Goal: Navigation & Orientation: Find specific page/section

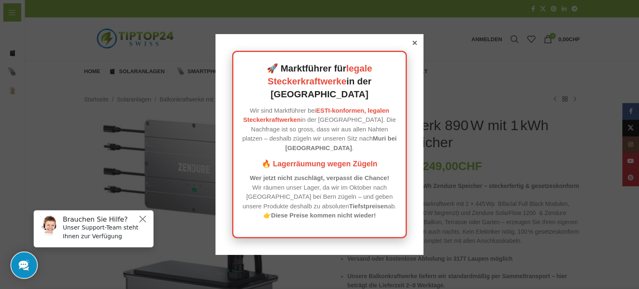
click at [412, 45] on icon at bounding box center [414, 43] width 4 height 4
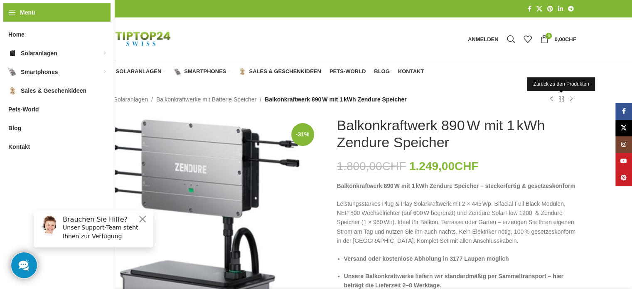
click at [562, 98] on link "Zurück zu den Produkten" at bounding box center [562, 99] width 10 height 10
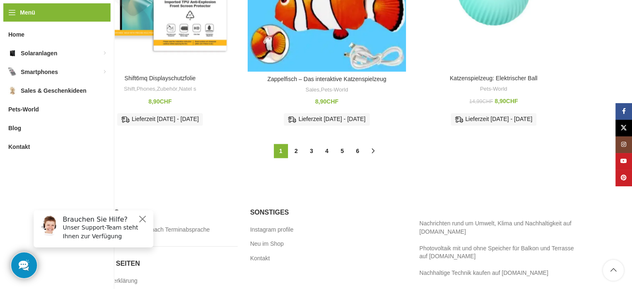
scroll to position [915, 0]
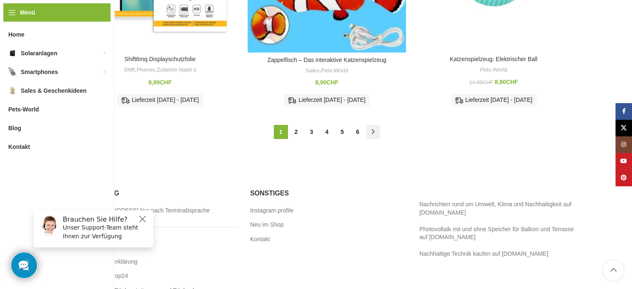
click at [376, 131] on link "→" at bounding box center [373, 132] width 14 height 14
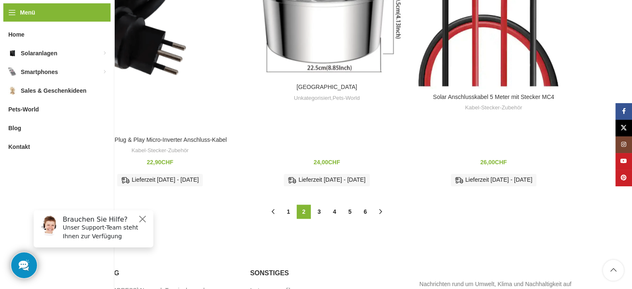
scroll to position [1043, 0]
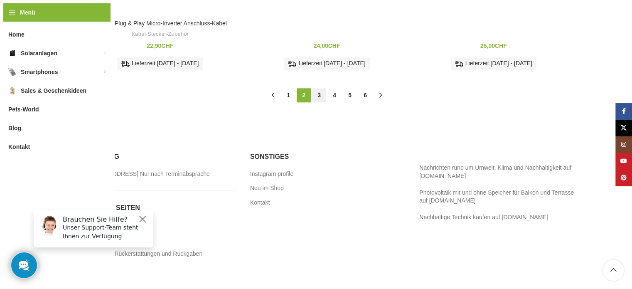
click at [319, 88] on link "3" at bounding box center [319, 95] width 14 height 14
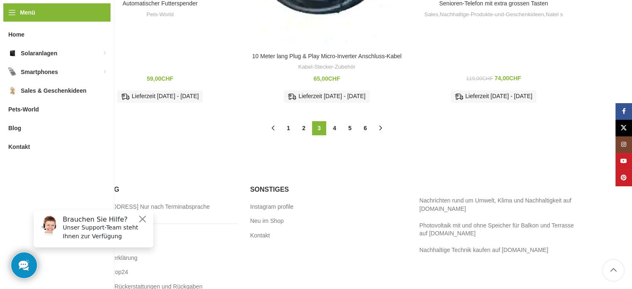
scroll to position [1038, 0]
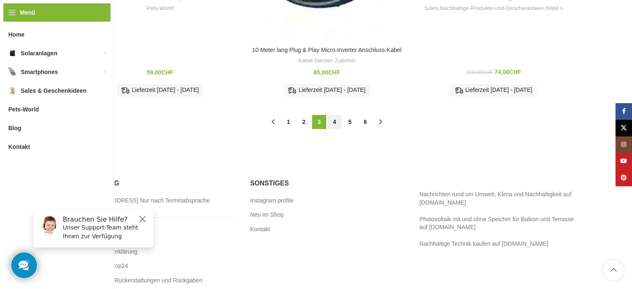
click at [335, 122] on link "4" at bounding box center [335, 122] width 14 height 14
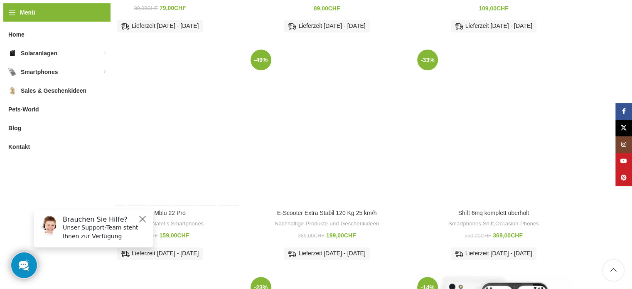
scroll to position [414, 0]
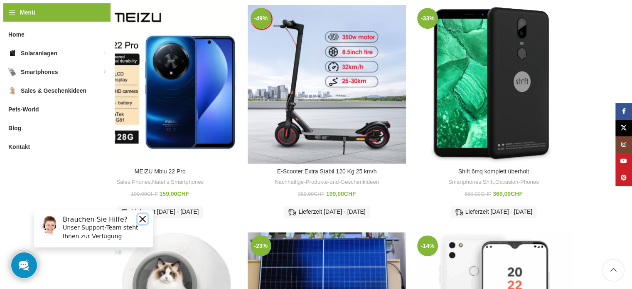
click at [141, 219] on button "Close" at bounding box center [143, 219] width 10 height 10
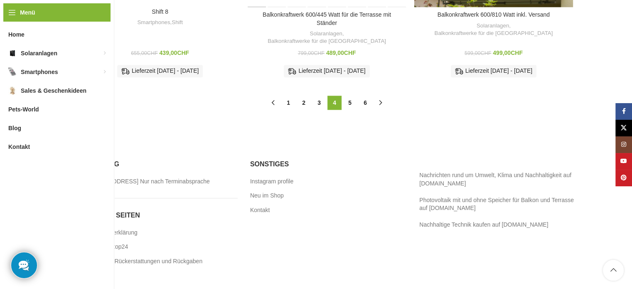
scroll to position [989, 0]
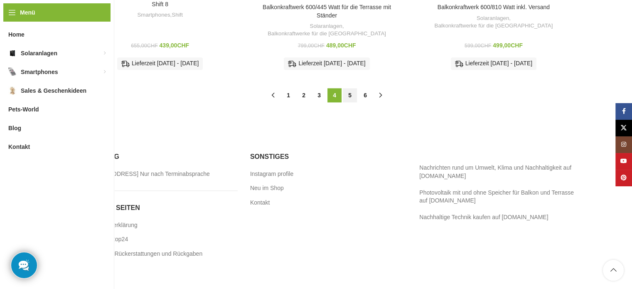
click at [350, 88] on link "5" at bounding box center [350, 95] width 14 height 14
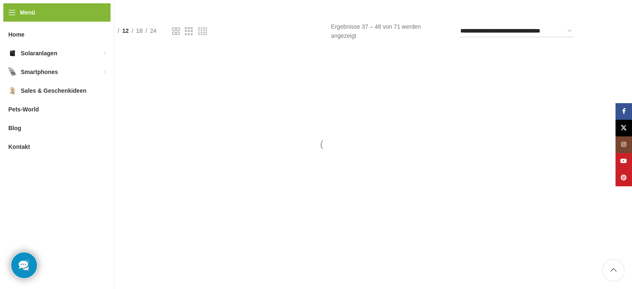
scroll to position [40, 0]
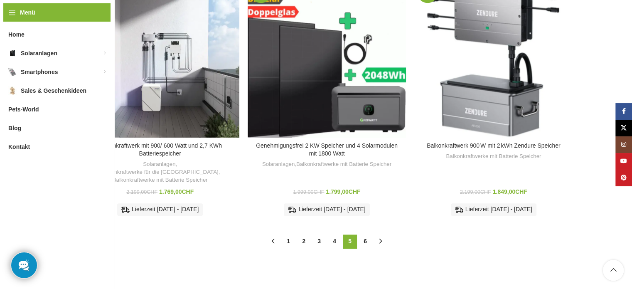
scroll to position [915, 0]
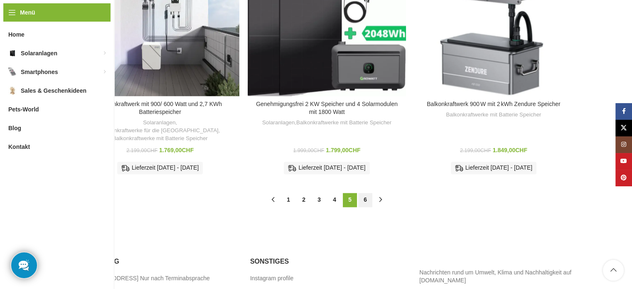
click at [365, 193] on link "6" at bounding box center [365, 200] width 14 height 14
